Goal: Navigation & Orientation: Find specific page/section

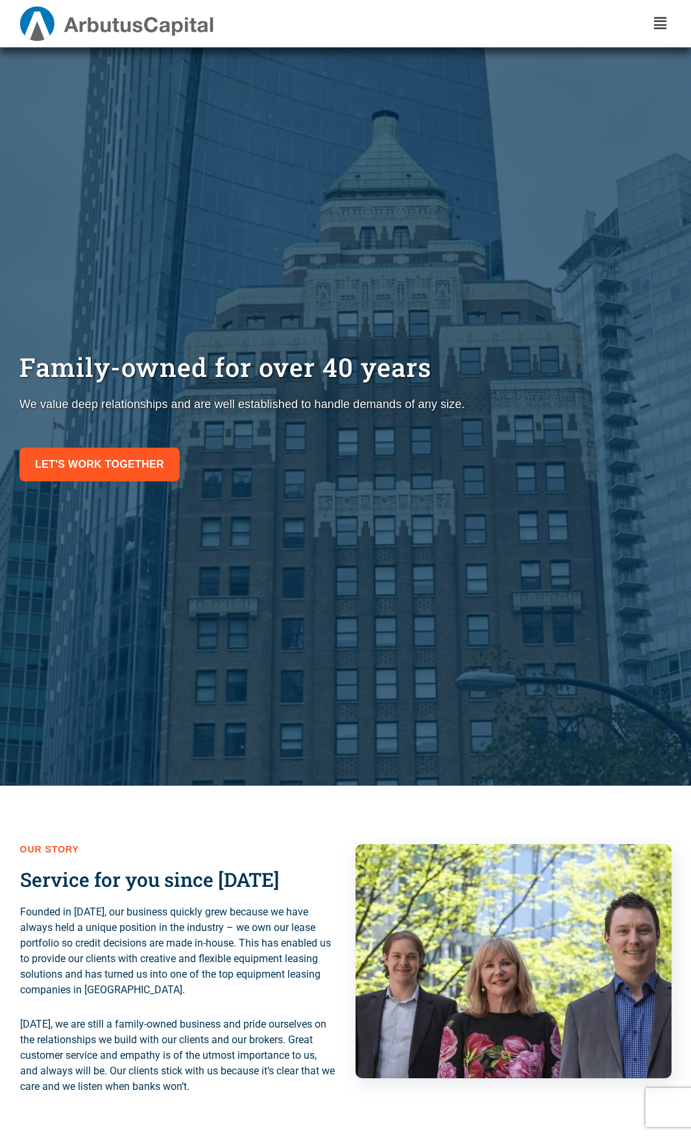
click at [655, 16] on div "Menu Toggle" at bounding box center [660, 23] width 22 height 25
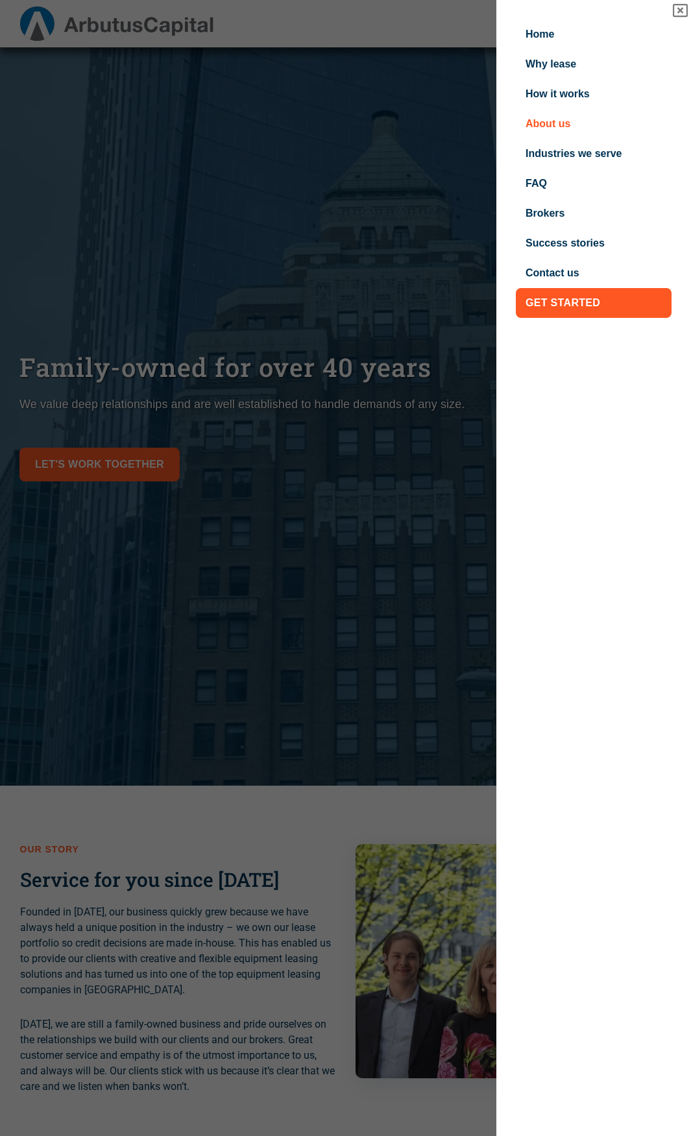
click at [555, 121] on link "About us" at bounding box center [594, 124] width 156 height 30
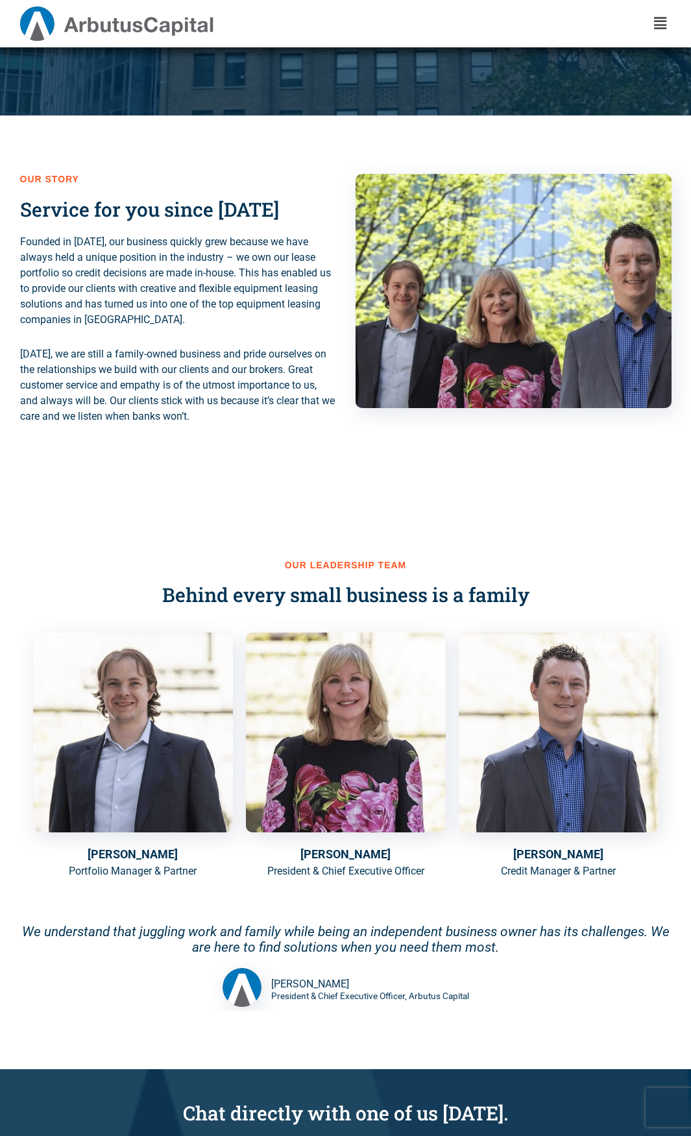
scroll to position [584, 0]
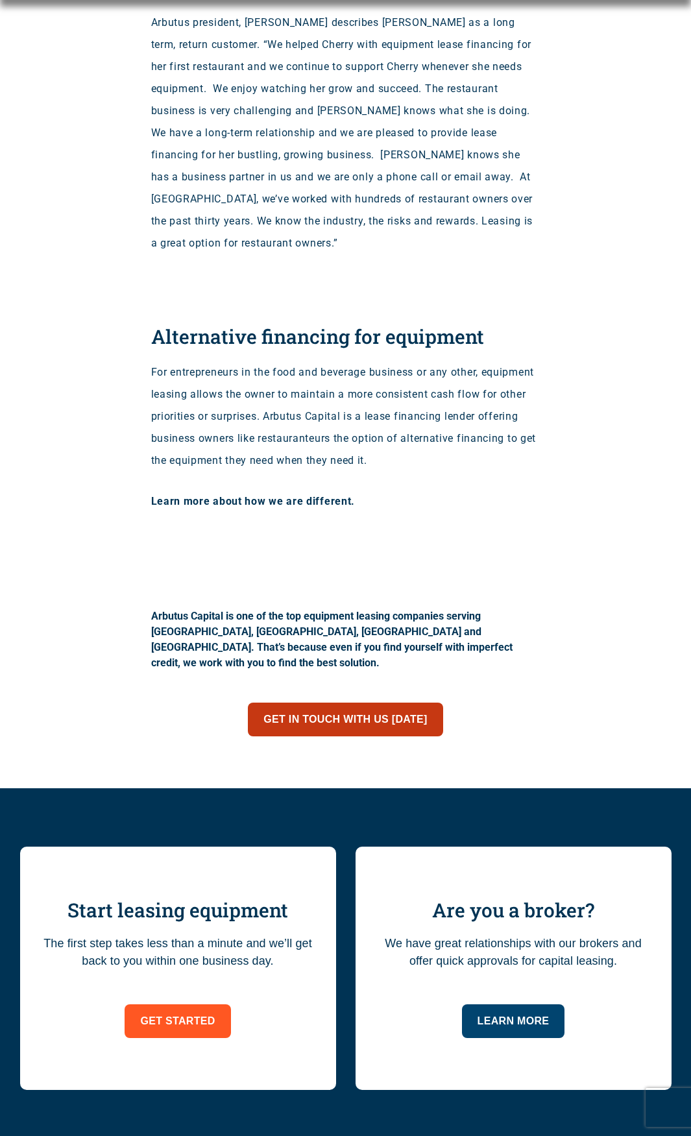
scroll to position [1233, 0]
